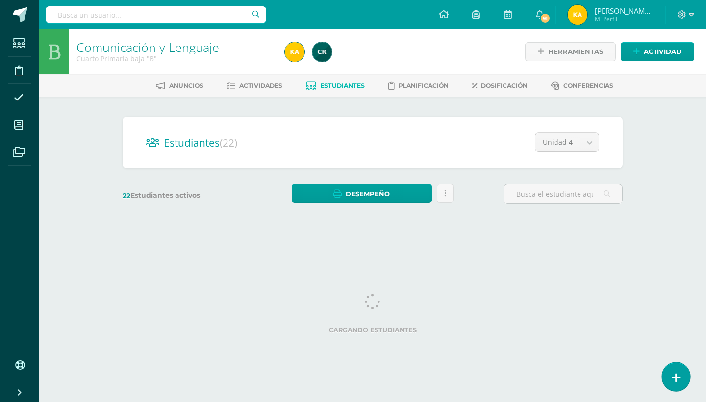
click at [673, 377] on icon at bounding box center [676, 377] width 9 height 11
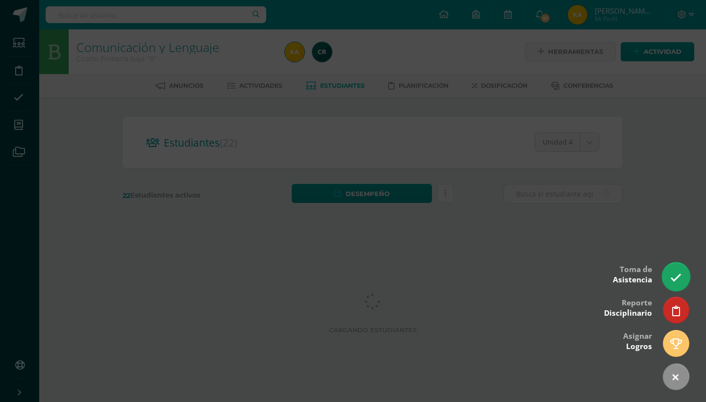
click at [679, 273] on icon at bounding box center [675, 277] width 11 height 11
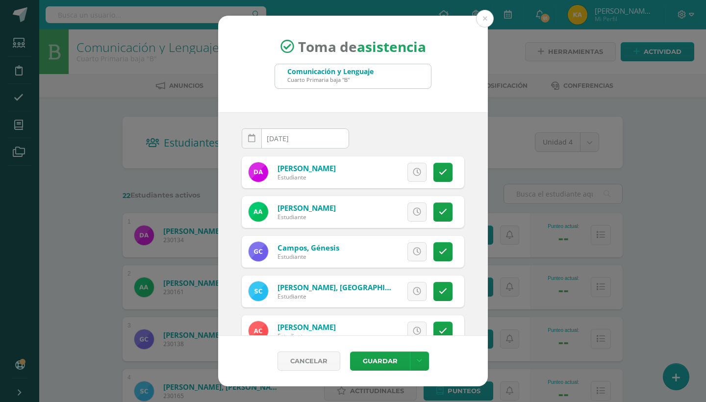
click at [467, 208] on div "[DATE] August, 2025 Mo Tu We Th Fr Sa Su 28 29 30 31 1 2 3 4 5 6 7 8 9 10 11 12…" at bounding box center [353, 224] width 270 height 224
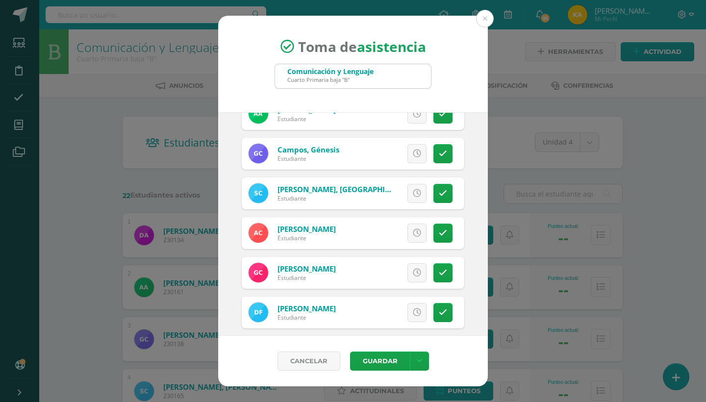
scroll to position [118, 0]
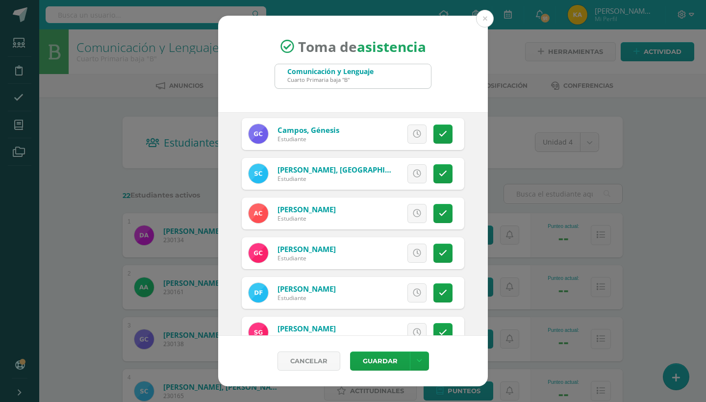
click at [467, 208] on div "[DATE] August, 2025 Mo Tu We Th Fr Sa Su 28 29 30 31 1 2 3 4 5 6 7 8 9 10 11 12…" at bounding box center [353, 224] width 270 height 224
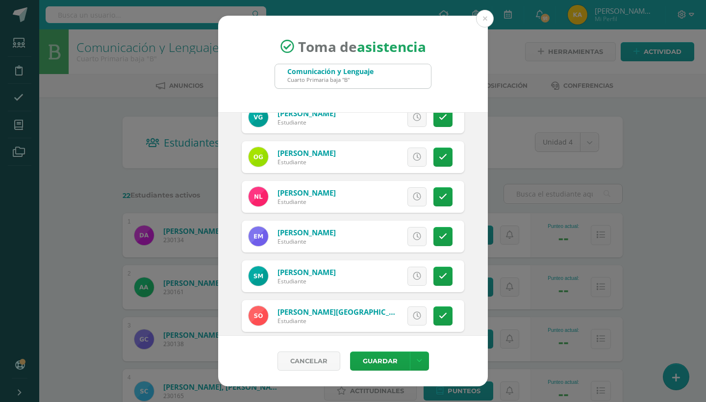
scroll to position [392, 0]
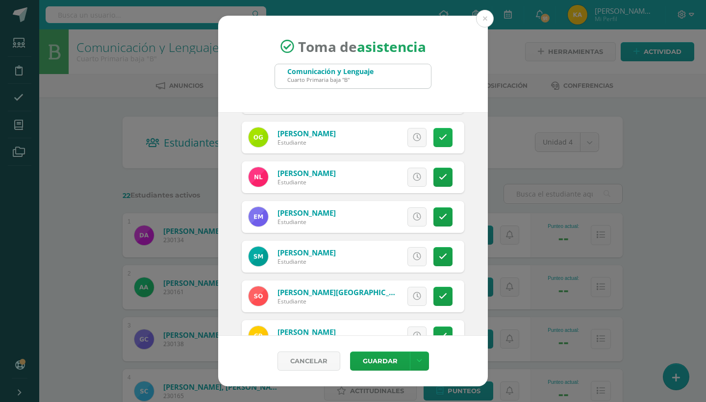
click at [448, 139] on link at bounding box center [443, 137] width 19 height 19
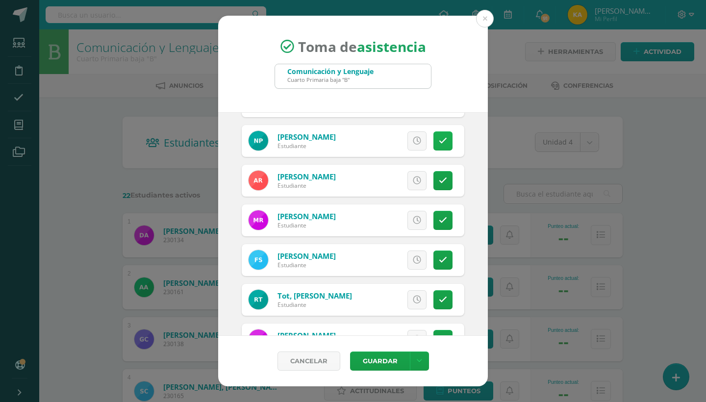
scroll to position [687, 0]
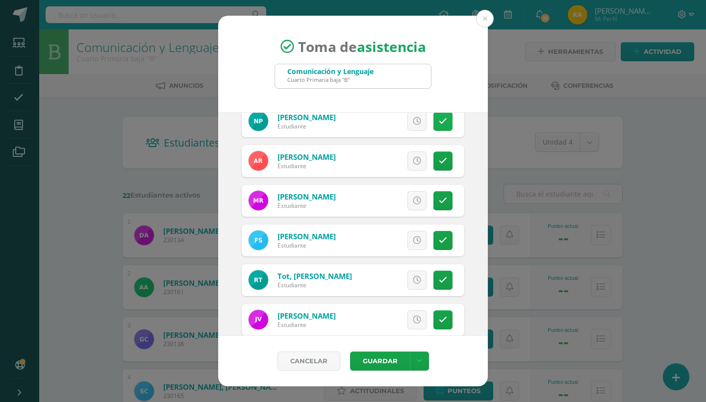
click at [444, 125] on icon at bounding box center [443, 121] width 8 height 8
click at [422, 126] on link "Excusa" at bounding box center [395, 121] width 63 height 19
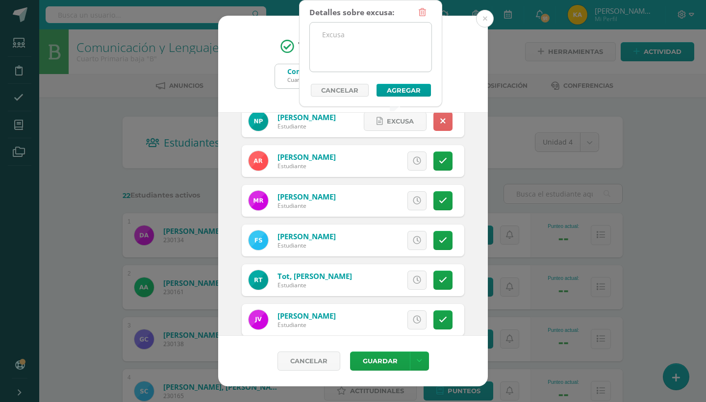
click at [358, 38] on textarea at bounding box center [371, 47] width 122 height 49
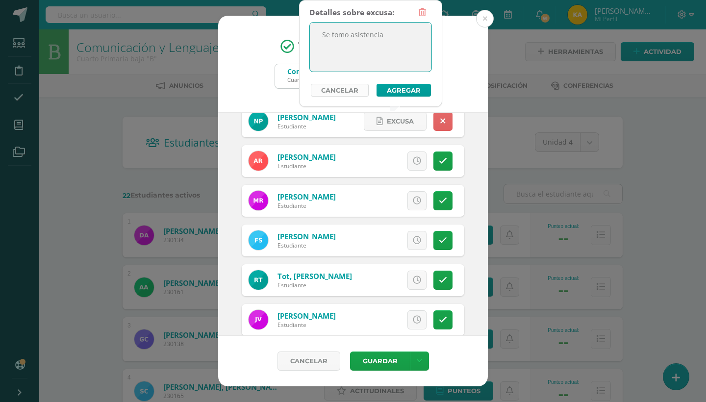
type textarea "Se tomo asistencia"
click at [348, 92] on link "Cancelar" at bounding box center [340, 90] width 58 height 13
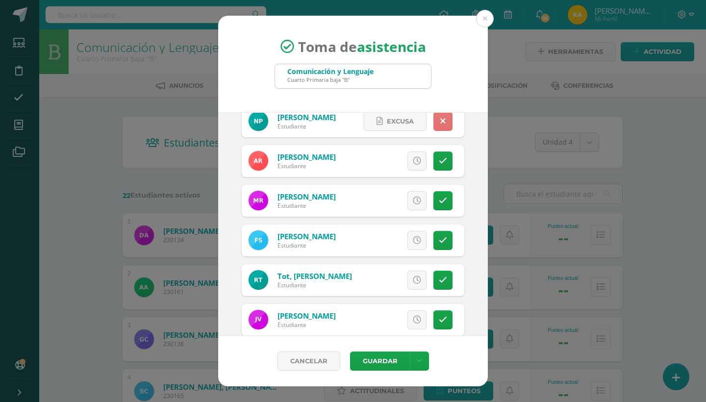
click at [446, 116] on link at bounding box center [443, 121] width 19 height 19
click at [438, 241] on link at bounding box center [443, 240] width 19 height 19
click at [393, 364] on button "Guardar" at bounding box center [380, 361] width 60 height 19
